Goal: Check status: Check status

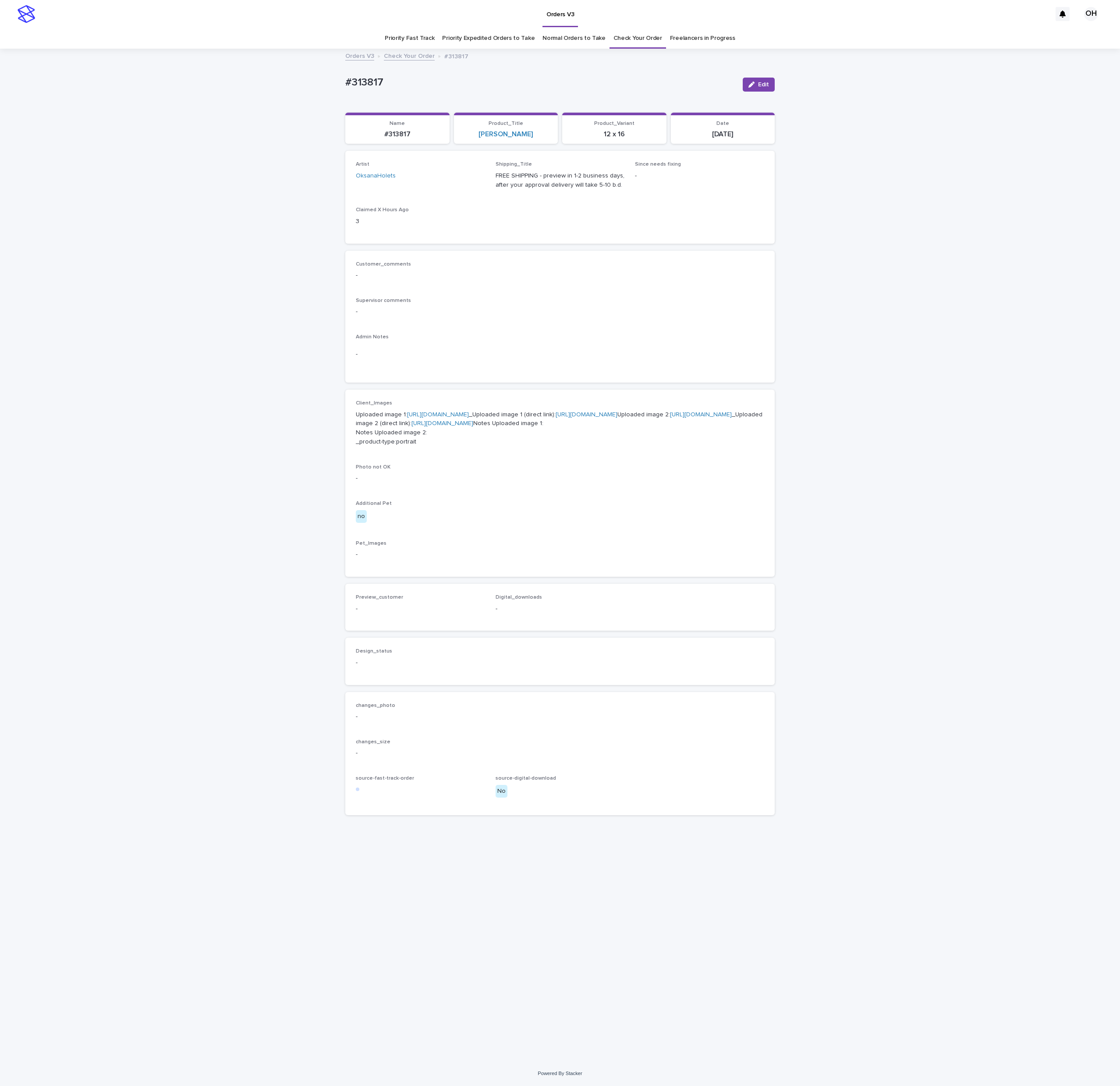
click at [640, 32] on link "Check Your Order" at bounding box center [637, 39] width 48 height 21
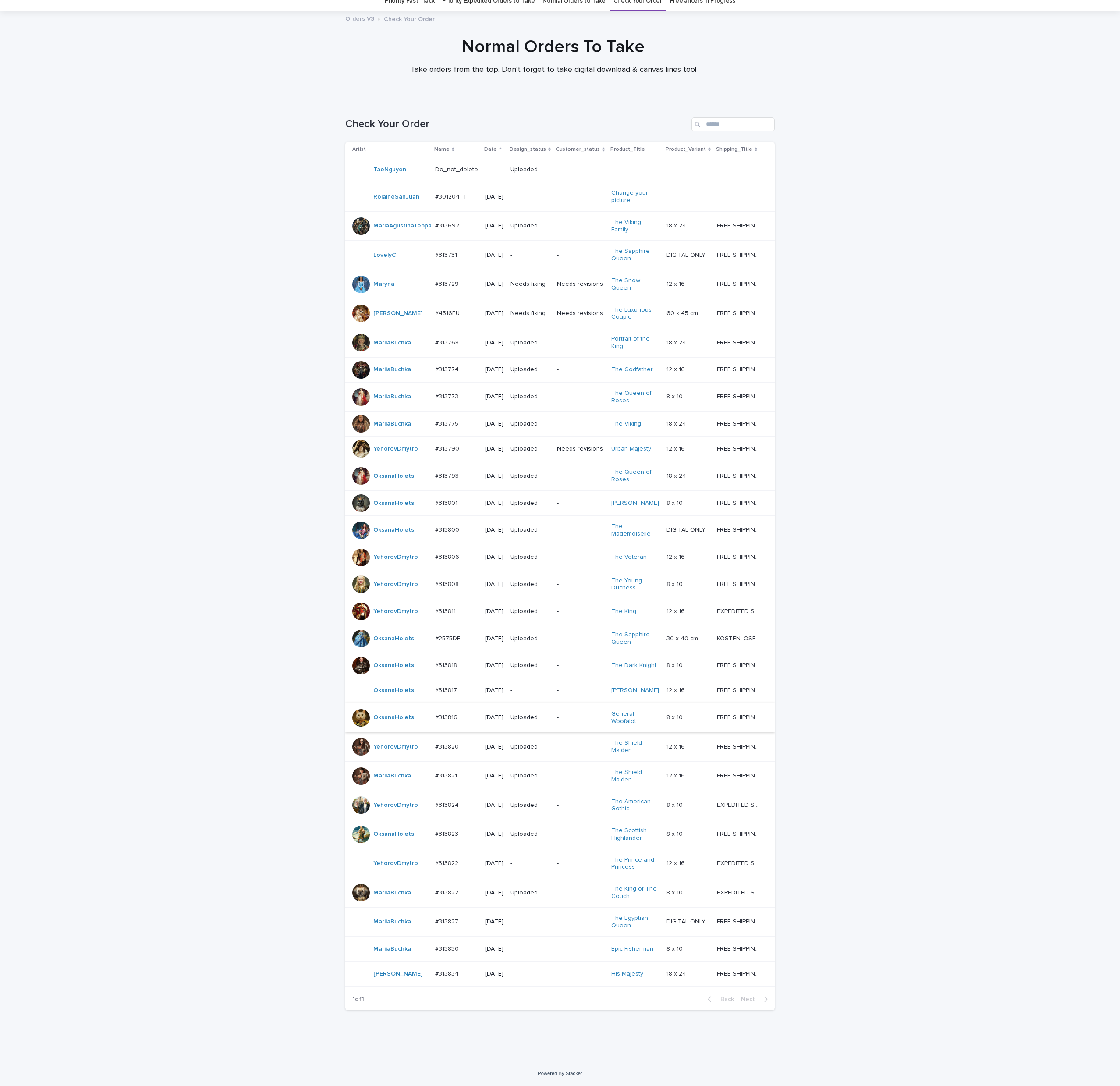
scroll to position [83, 0]
click at [445, 973] on p "#313834" at bounding box center [447, 973] width 25 height 9
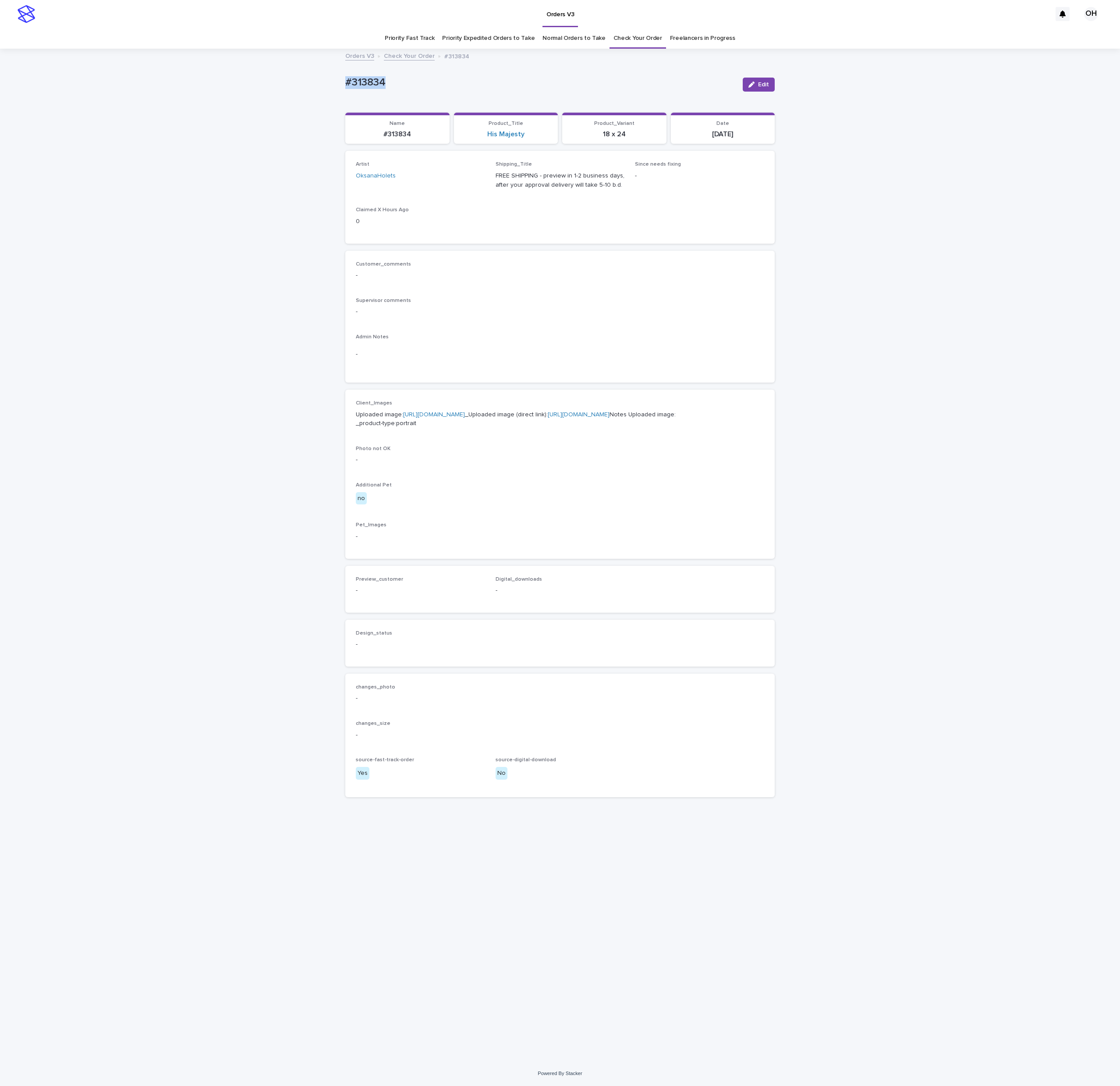
drag, startPoint x: 367, startPoint y: 91, endPoint x: 356, endPoint y: 86, distance: 12.1
click at [313, 91] on div "Loading... Saving… Loading... Saving… #313834 Edit #313834 Edit Sorry, there wa…" at bounding box center [560, 555] width 1120 height 1011
copy p "#313834"
click at [260, 218] on div "Loading... Saving… Loading... Saving… #313834 Edit #313834 Edit Sorry, there wa…" at bounding box center [560, 555] width 1120 height 1011
click at [419, 418] on link "[URL][DOMAIN_NAME]" at bounding box center [434, 415] width 62 height 6
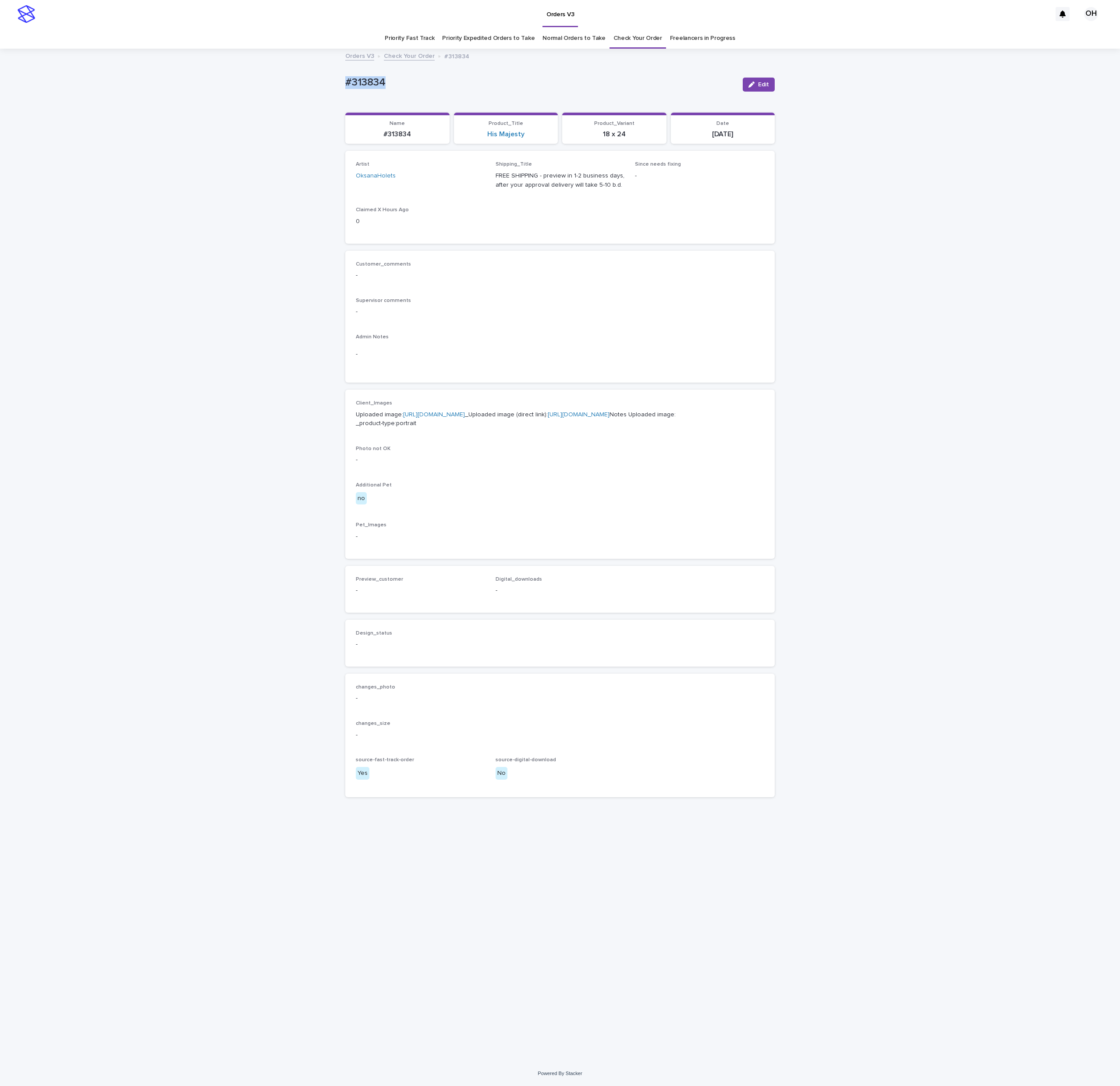
drag, startPoint x: 396, startPoint y: 82, endPoint x: 341, endPoint y: 80, distance: 55.0
click at [324, 80] on div "Loading... Saving… Loading... Saving… #313834 Edit #313834 Edit Sorry, there wa…" at bounding box center [560, 555] width 1120 height 1011
drag, startPoint x: 347, startPoint y: 80, endPoint x: 353, endPoint y: 86, distance: 8.5
copy p "#313834"
click at [458, 418] on link "[URL][DOMAIN_NAME]" at bounding box center [434, 415] width 62 height 6
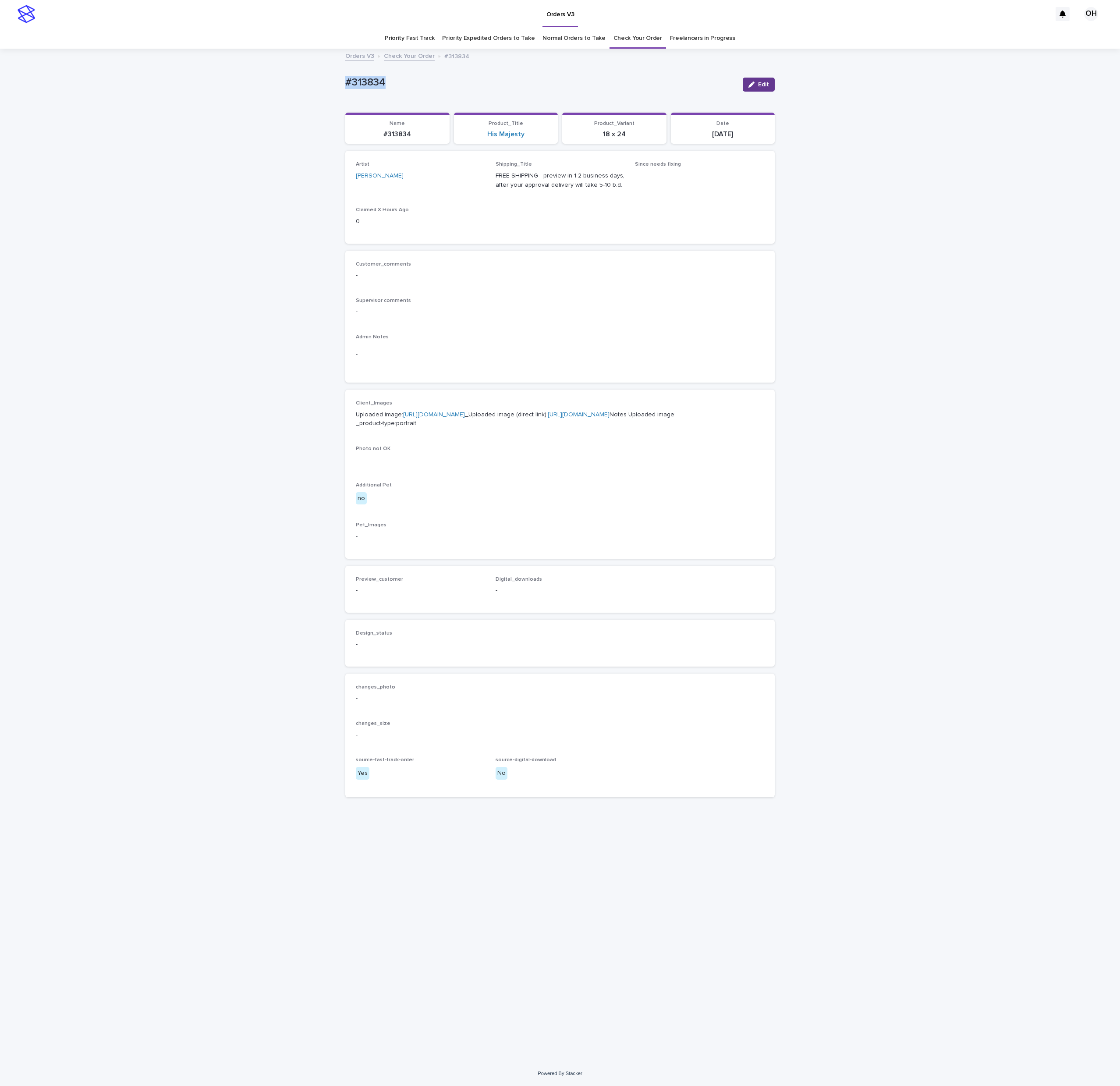
click at [754, 86] on icon "button" at bounding box center [751, 84] width 6 height 6
click at [470, 180] on icon at bounding box center [468, 180] width 9 height 9
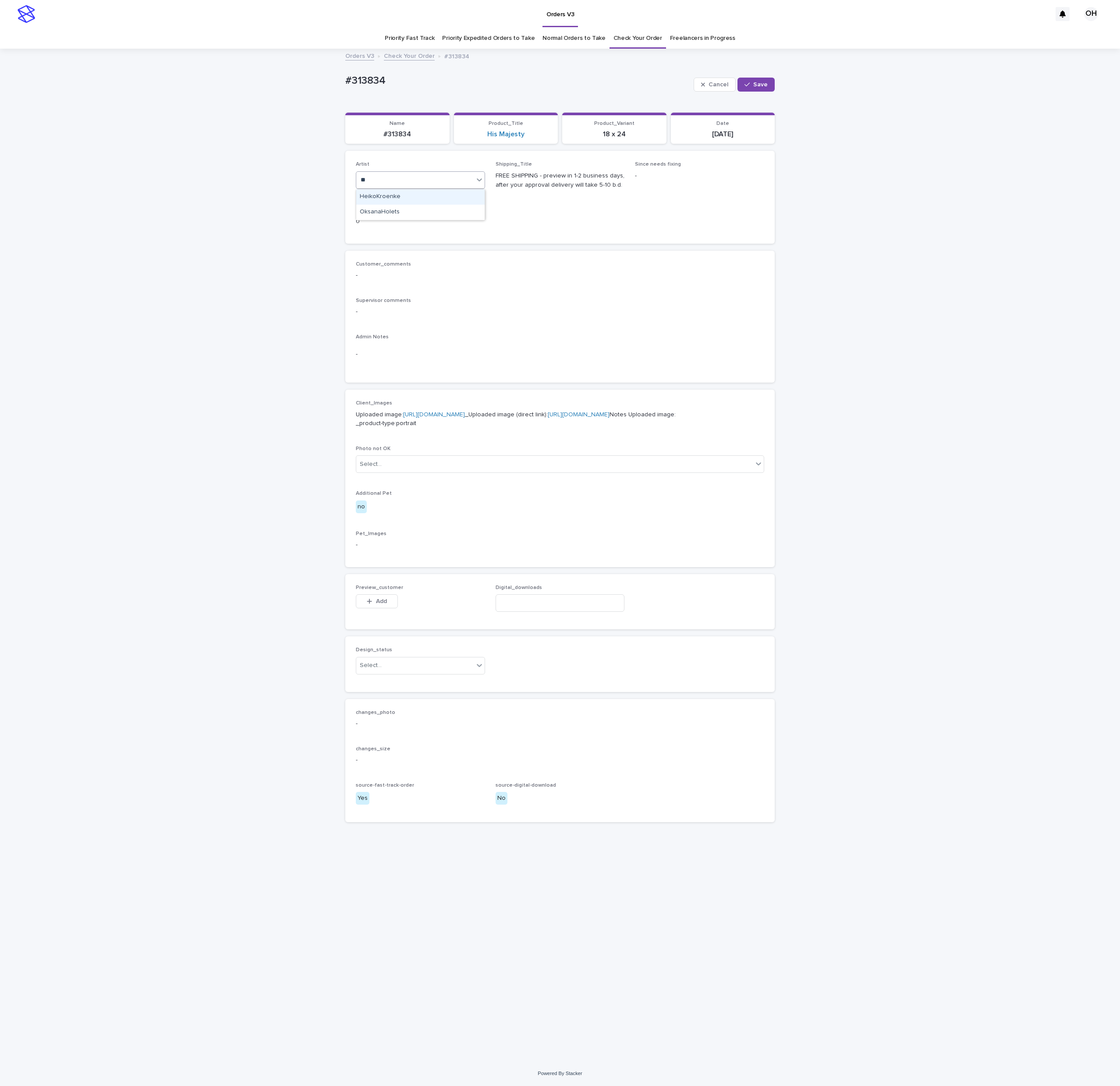
type input "***"
click at [399, 193] on div "OksanaHolets" at bounding box center [420, 197] width 128 height 15
click at [764, 84] on span "Save" at bounding box center [760, 84] width 14 height 6
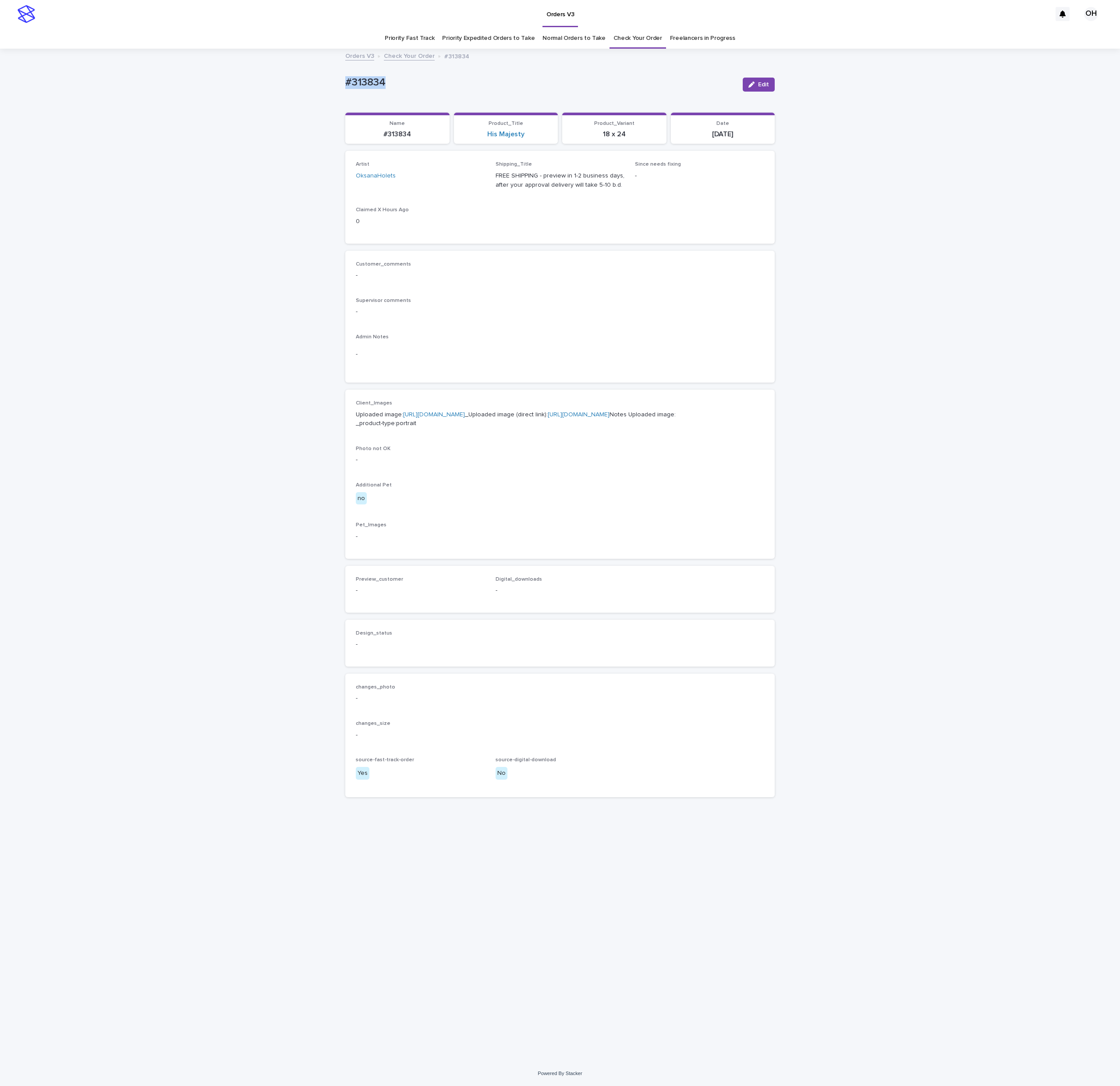
drag, startPoint x: 480, startPoint y: 101, endPoint x: 339, endPoint y: 81, distance: 142.4
click at [312, 72] on div "Loading... Saving… Loading... Saving… #313834 Edit #313834 Edit Sorry, there wa…" at bounding box center [560, 555] width 1120 height 1011
copy p "#313834"
